Goal: Information Seeking & Learning: Learn about a topic

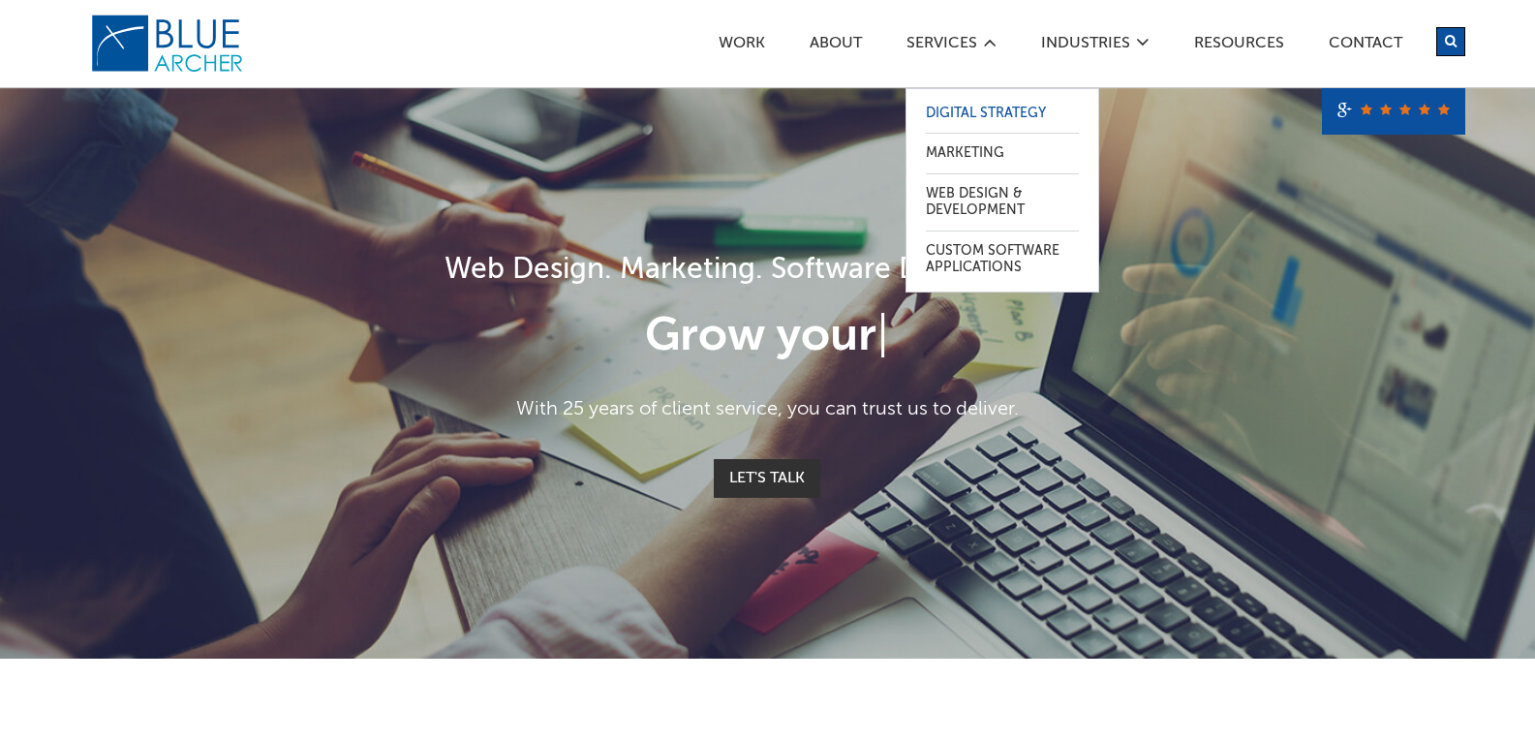
click at [984, 121] on link "Digital Strategy" at bounding box center [1002, 114] width 153 height 40
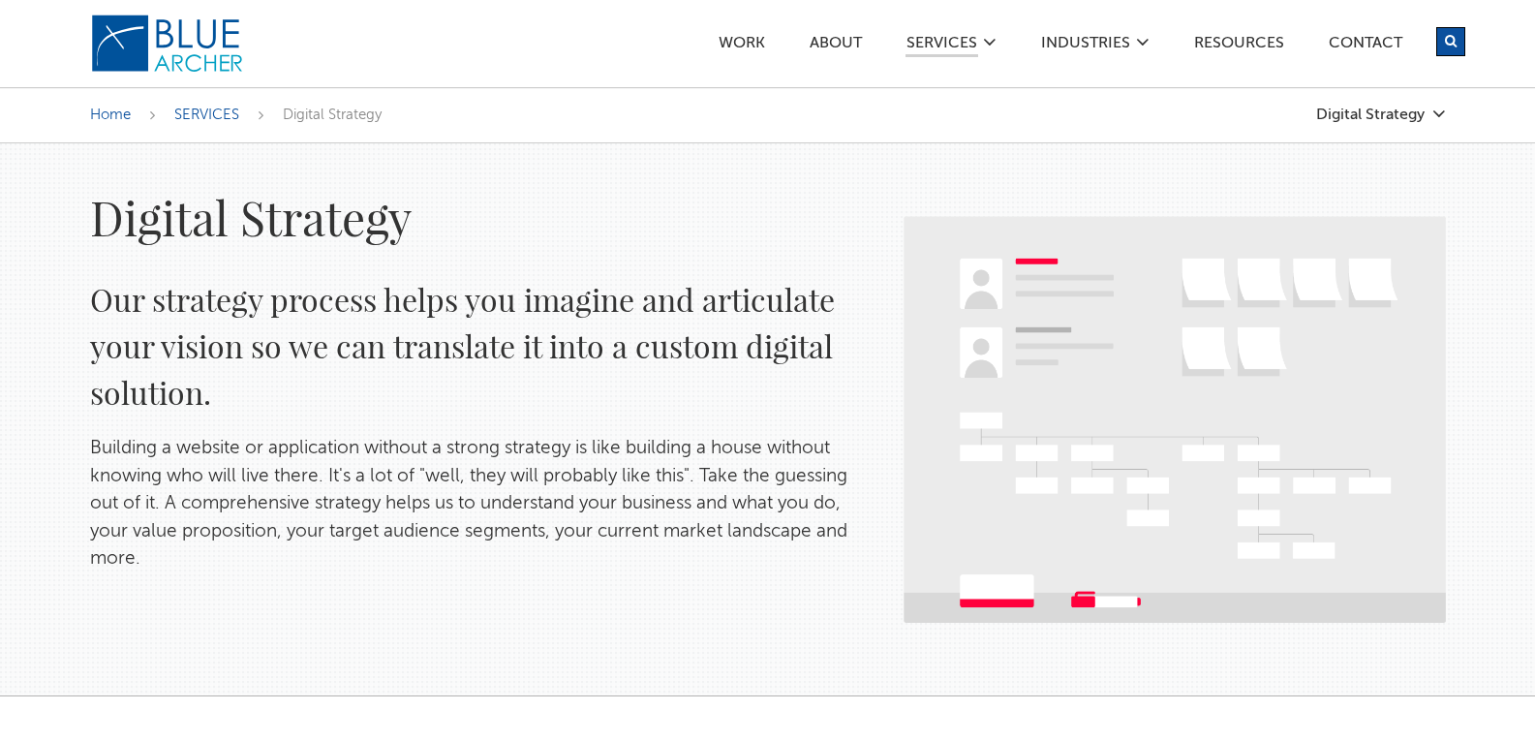
click at [543, 58] on div "Work ABOUT SERVICES Digital Strategy Marketing Web Design & Development Custom …" at bounding box center [942, 43] width 1046 height 86
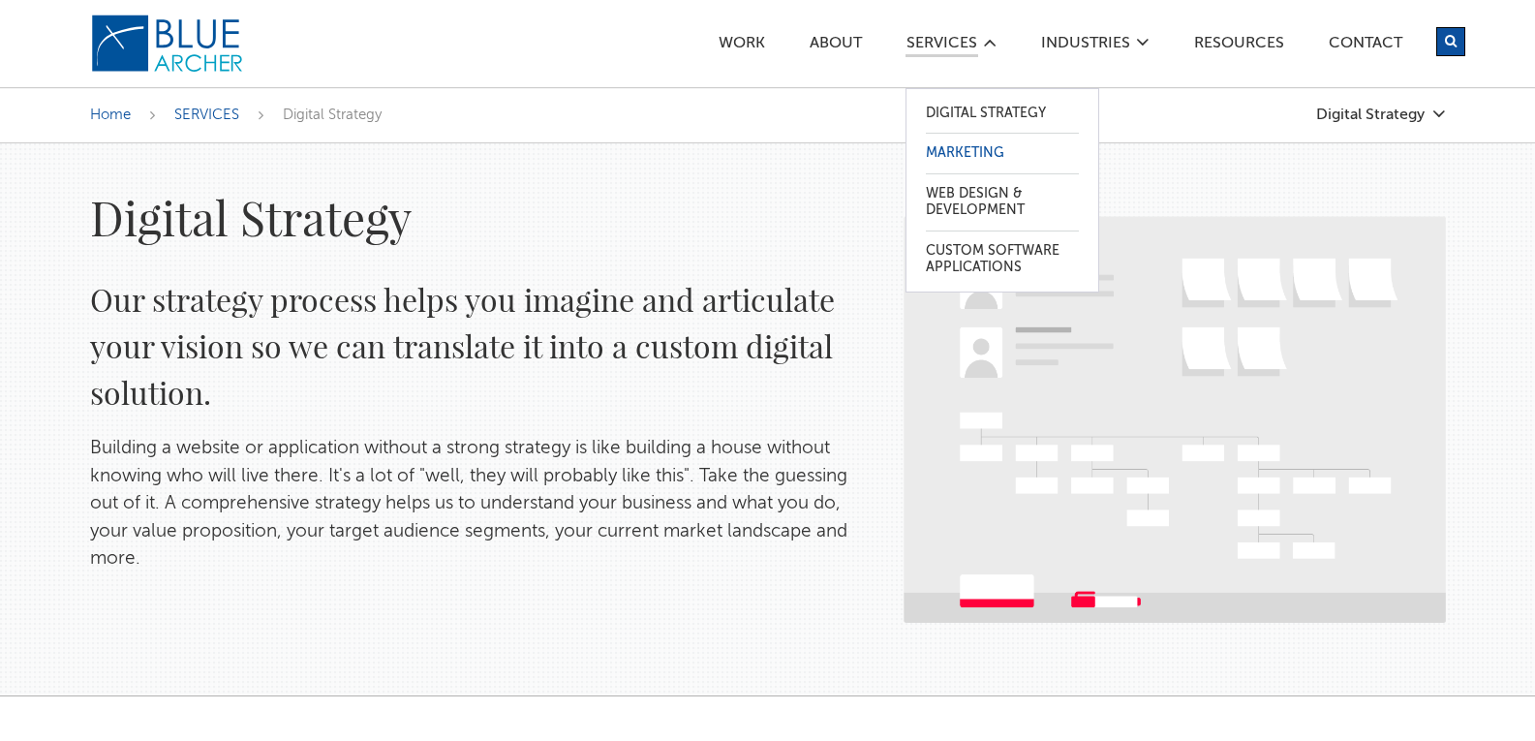
click at [926, 139] on link "Marketing" at bounding box center [1002, 154] width 153 height 40
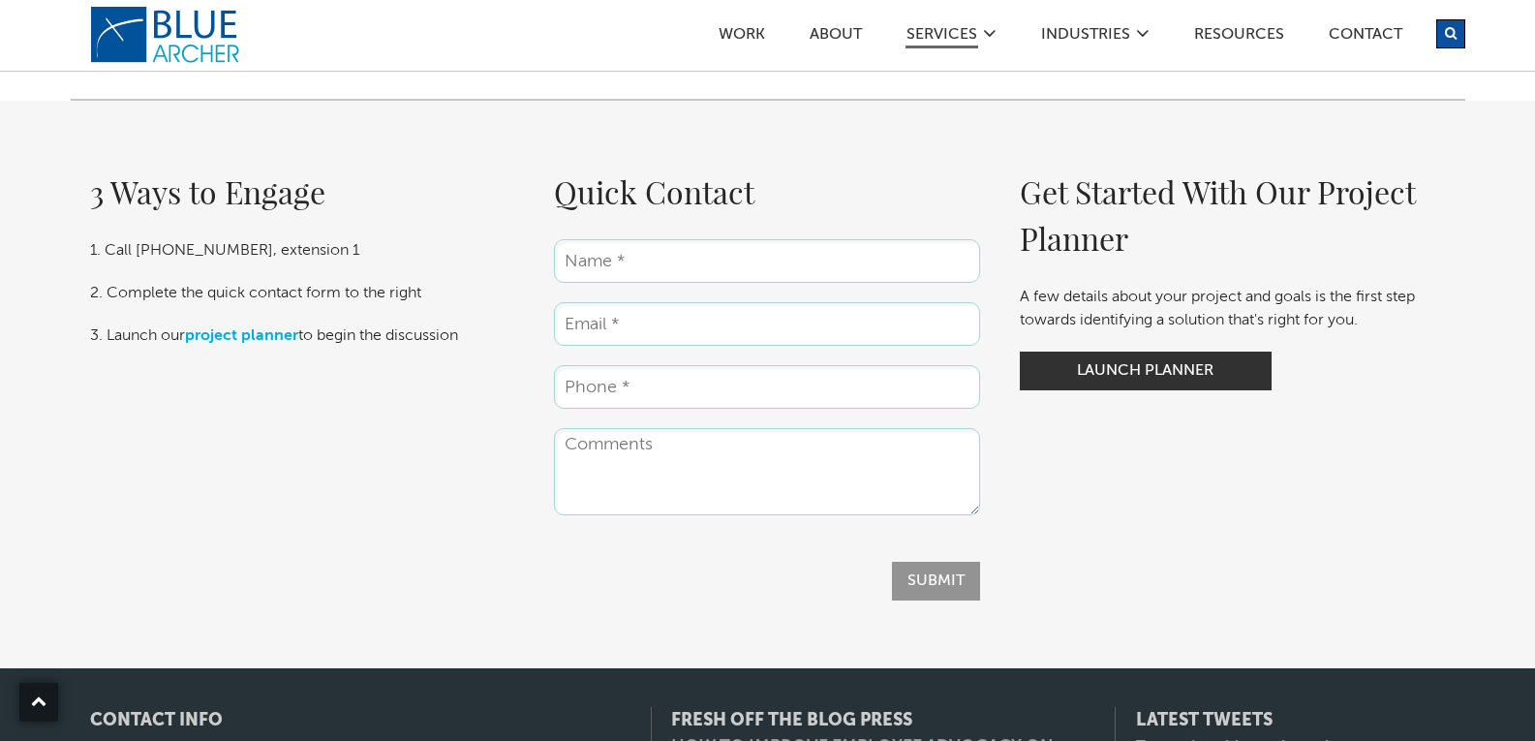
scroll to position [2347, 0]
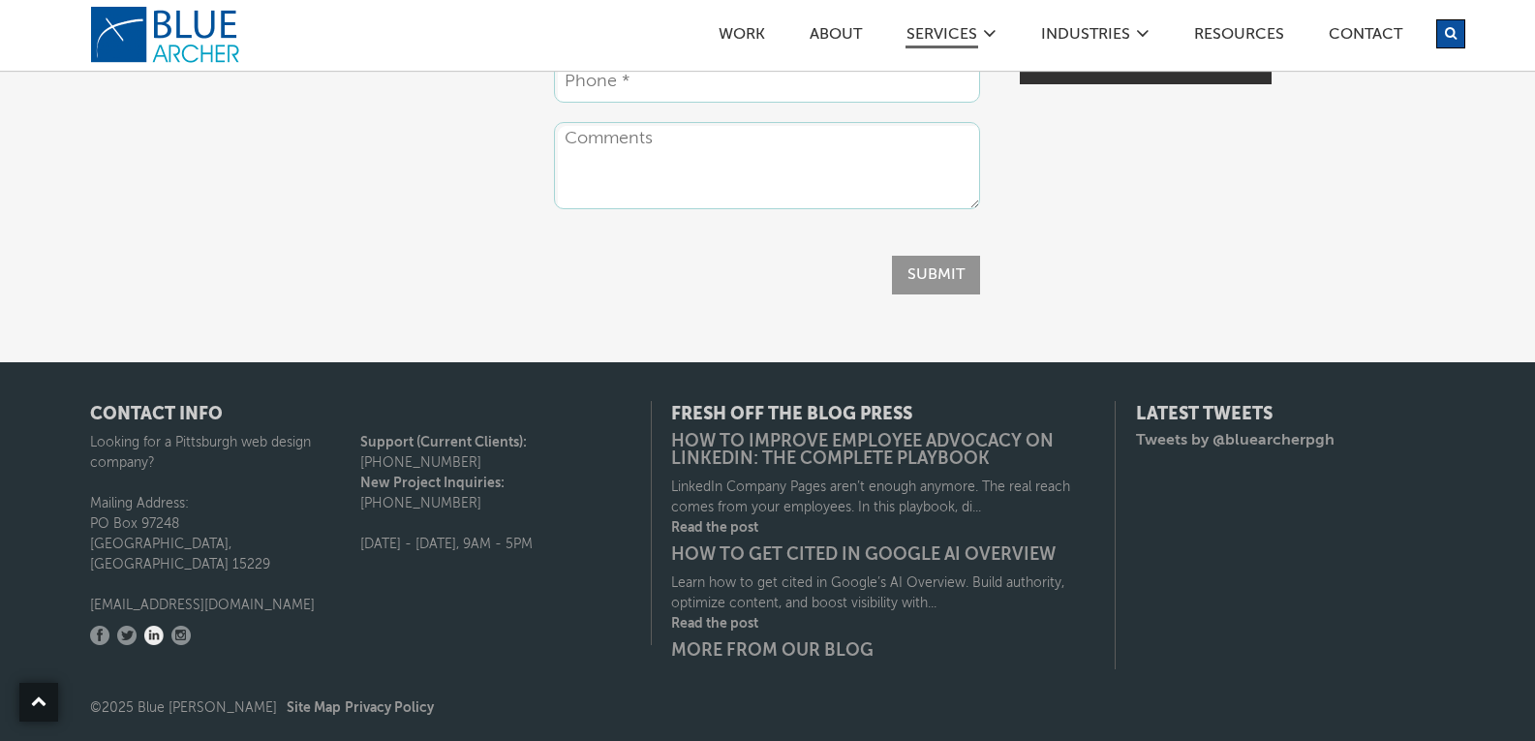
click at [153, 626] on link "LinkedIn" at bounding box center [153, 635] width 19 height 19
